Goal: Find contact information: Find contact information

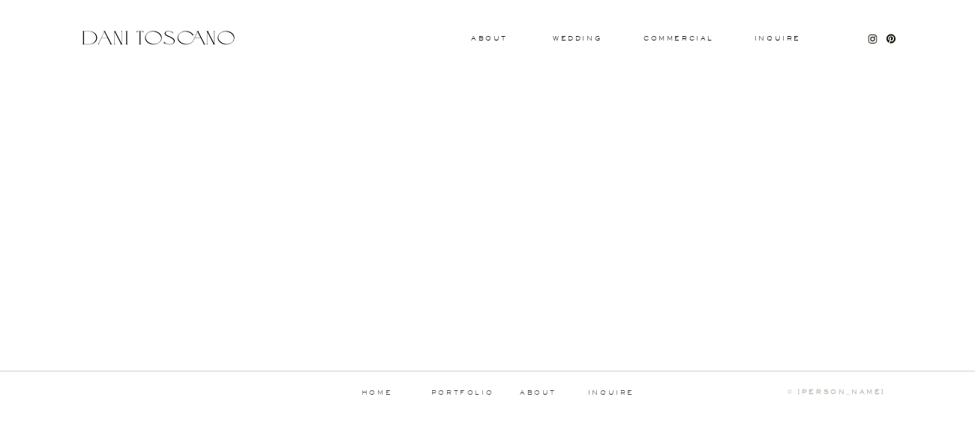
scroll to position [1662, 0]
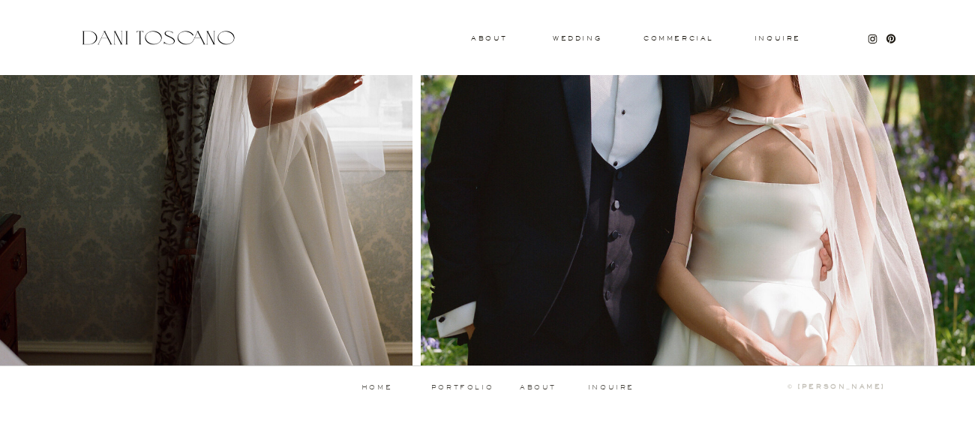
click at [910, 190] on div at bounding box center [700, 103] width 559 height 526
click at [569, 36] on h3 "wedding" at bounding box center [577, 37] width 49 height 5
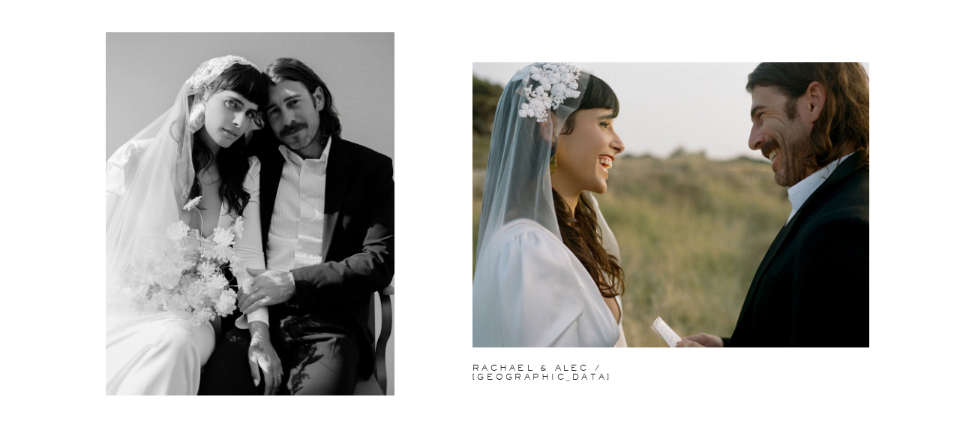
scroll to position [3533, 0]
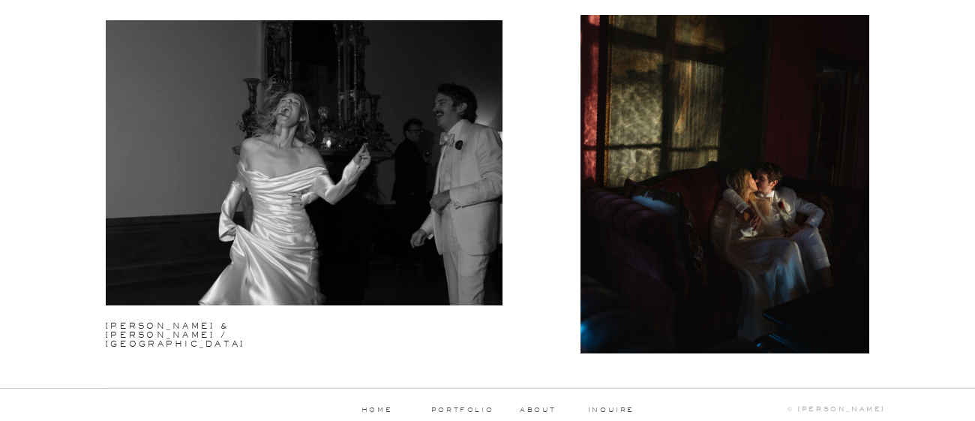
scroll to position [4031, 0]
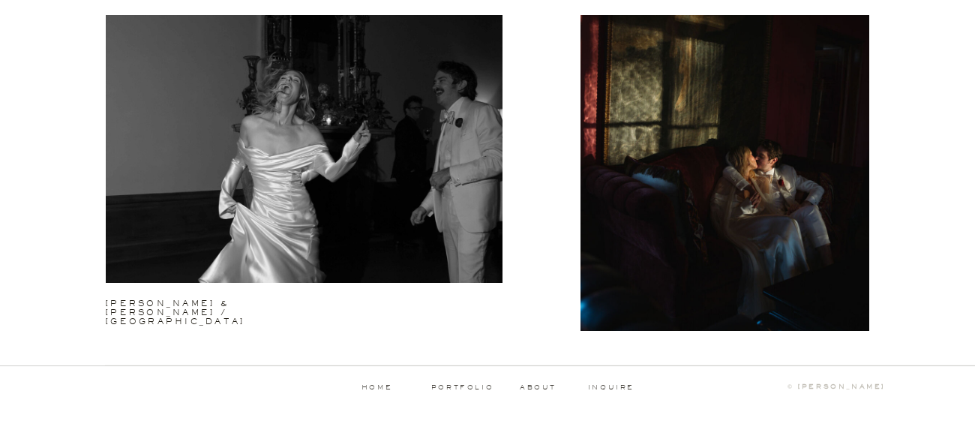
click at [457, 386] on p "portfolio" at bounding box center [462, 387] width 74 height 7
click at [458, 388] on p "portfolio" at bounding box center [462, 387] width 74 height 7
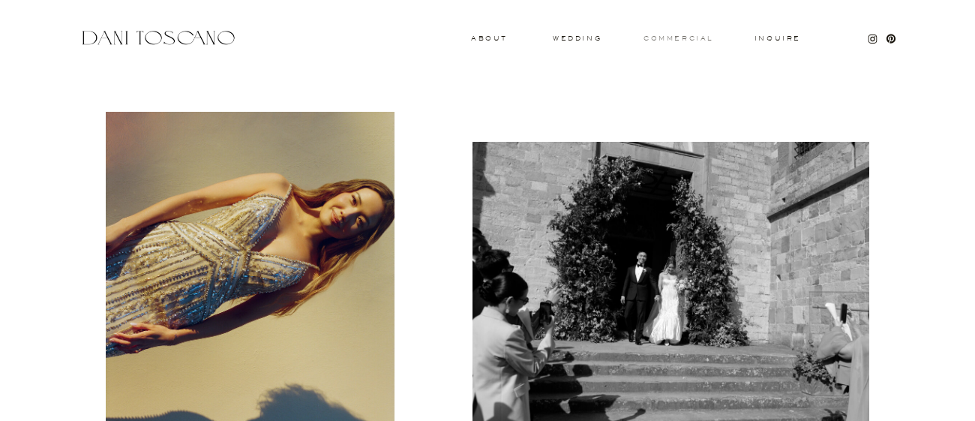
click at [679, 40] on h3 "commercial" at bounding box center [677, 38] width 69 height 6
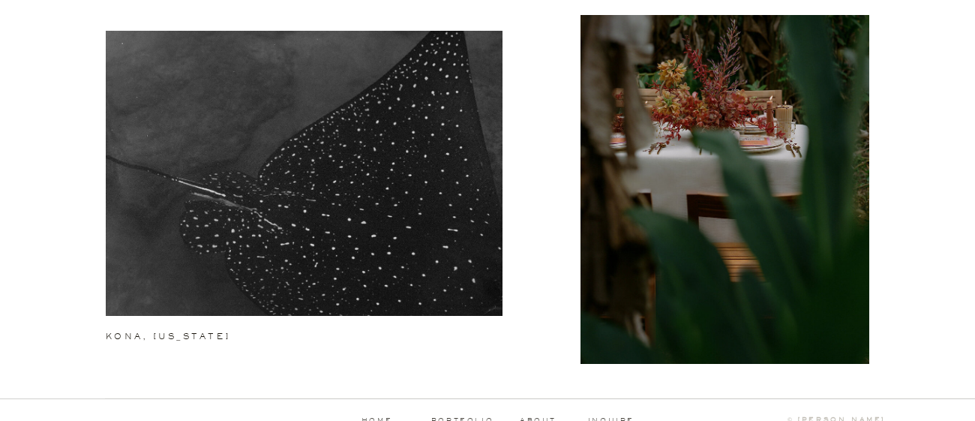
scroll to position [2303, 0]
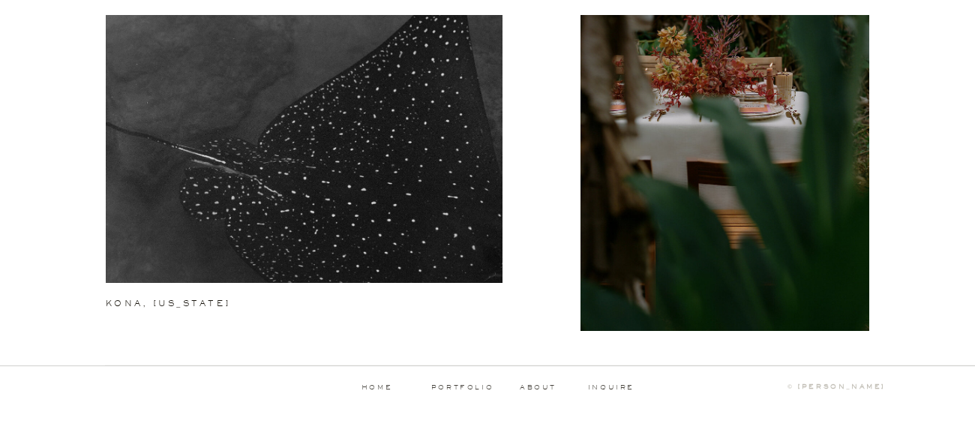
click at [526, 385] on p "about" at bounding box center [540, 387] width 41 height 7
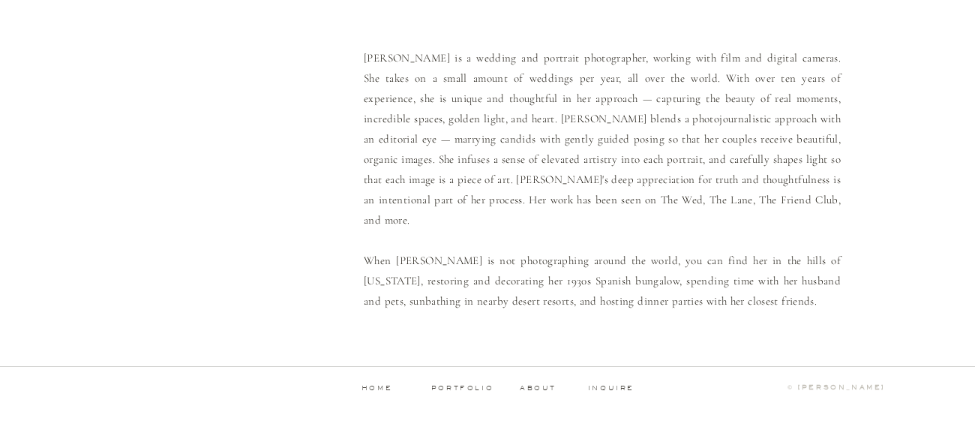
scroll to position [85, 0]
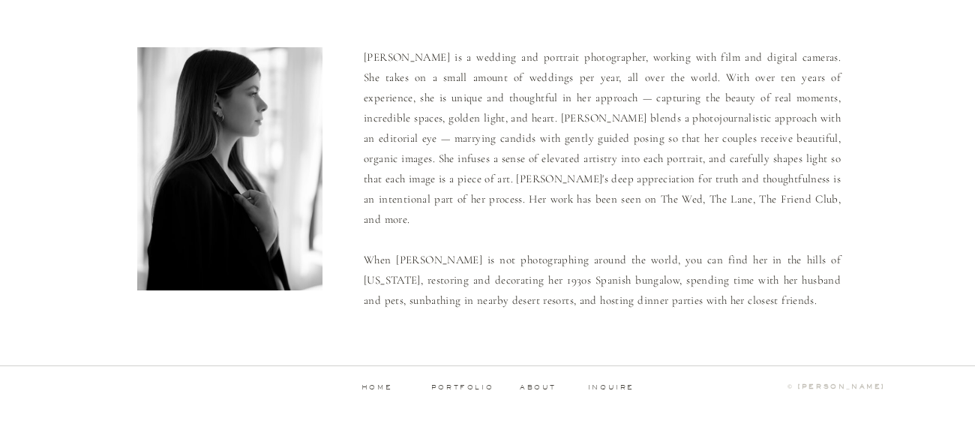
click at [904, 169] on div "Inquire commercial wedding About Dani is a wedding and portrait photographer, w…" at bounding box center [487, 168] width 975 height 506
click at [886, 96] on div "Inquire commercial wedding About Dani is a wedding and portrait photographer, w…" at bounding box center [487, 168] width 975 height 506
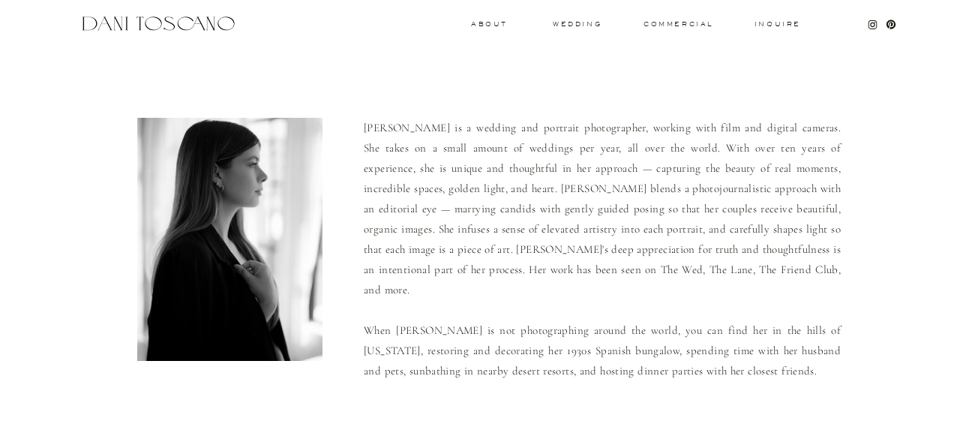
scroll to position [0, 0]
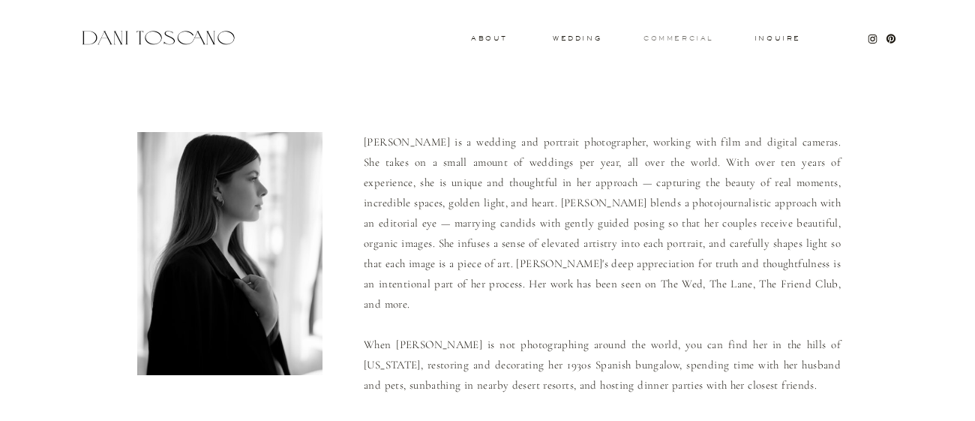
click at [676, 35] on h3 "commercial" at bounding box center [677, 38] width 69 height 6
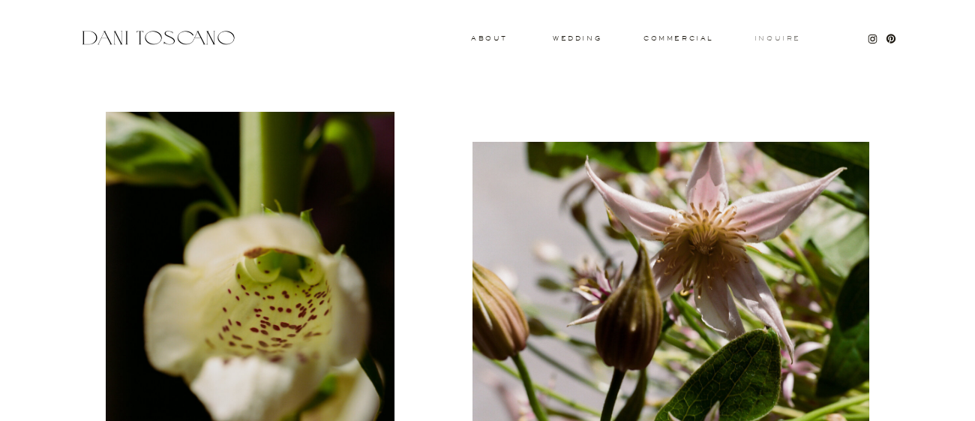
click at [760, 38] on h3 "Inquire" at bounding box center [778, 38] width 48 height 7
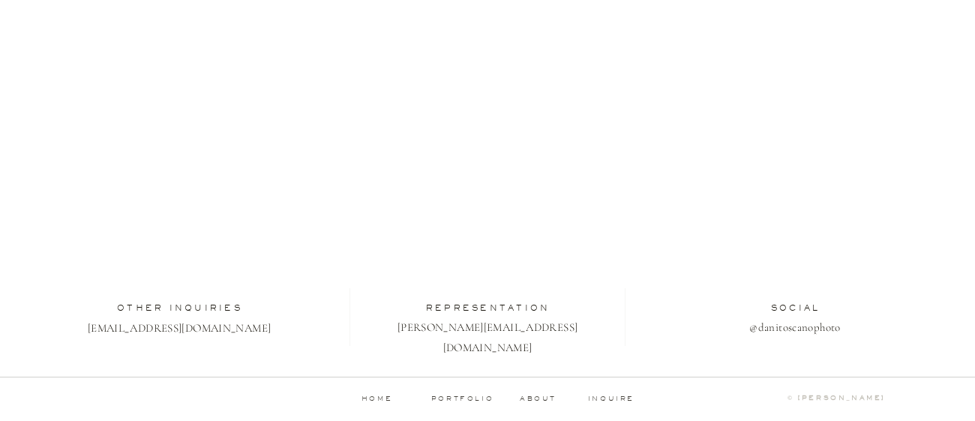
scroll to position [598, 0]
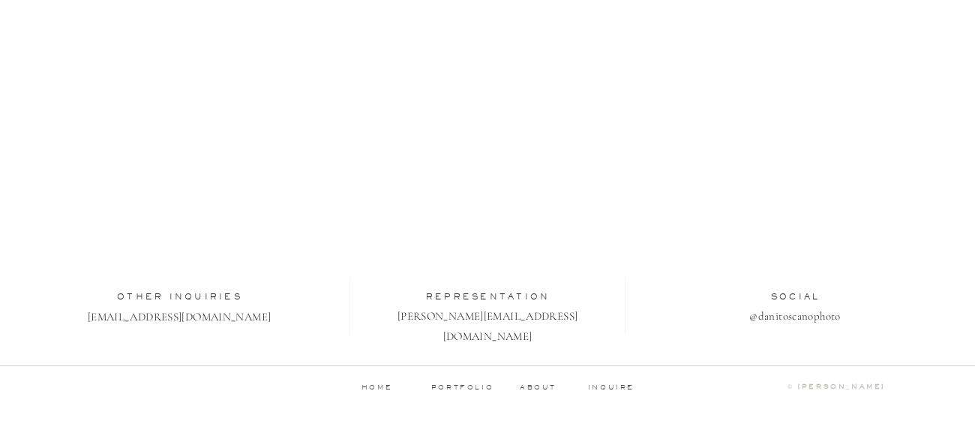
click at [538, 316] on p "[PERSON_NAME][EMAIL_ADDRESS][DOMAIN_NAME]" at bounding box center [487, 315] width 193 height 18
